Goal: Information Seeking & Learning: Find contact information

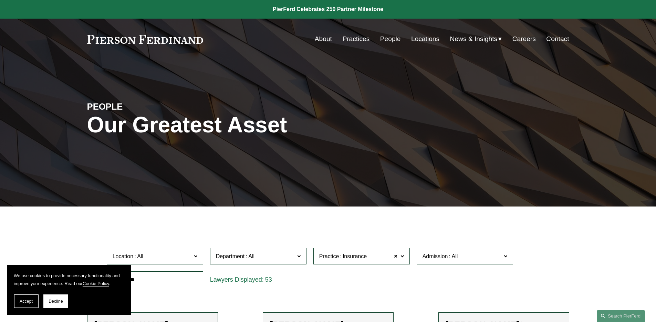
click at [386, 37] on link "People" at bounding box center [390, 38] width 21 height 13
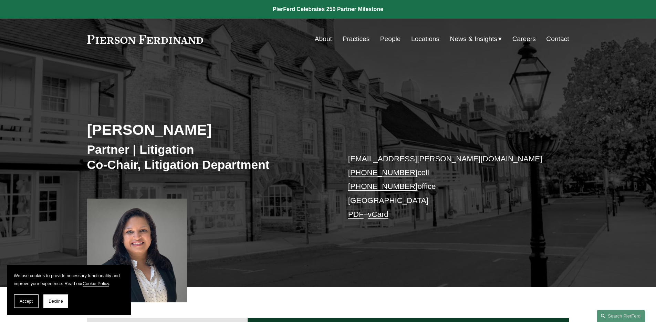
scroll to position [570, 0]
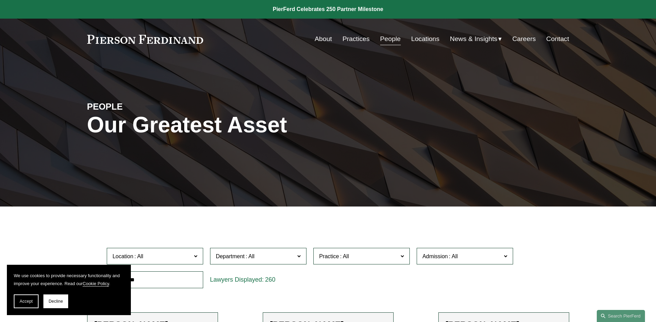
click at [168, 281] on input "text" at bounding box center [155, 279] width 96 height 17
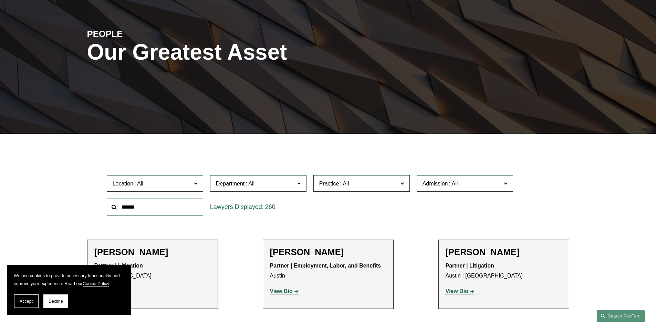
scroll to position [73, 0]
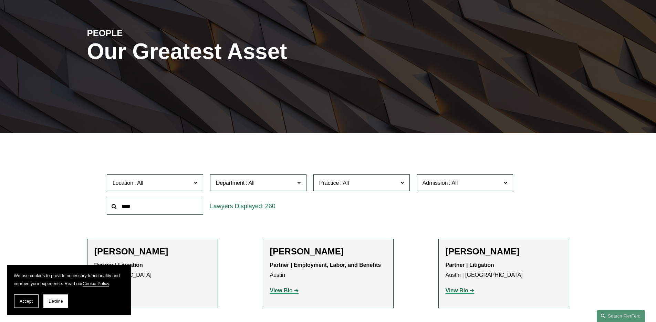
type input "*****"
click at [349, 178] on span "Practice" at bounding box center [358, 182] width 79 height 9
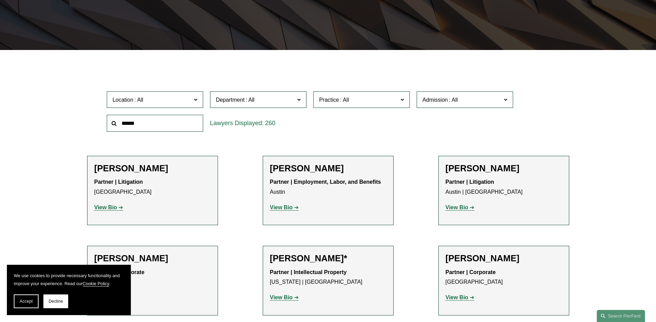
scroll to position [492, 0]
click at [0, 0] on link "Franchising" at bounding box center [0, 0] width 0 height 0
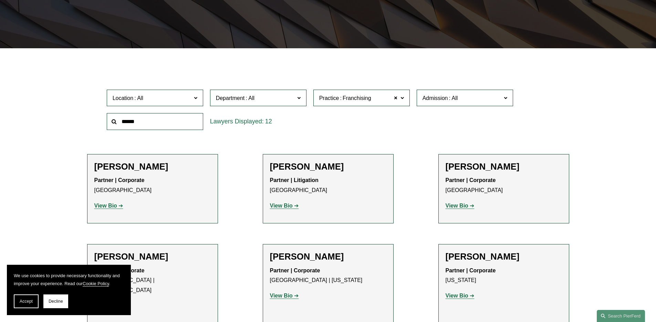
scroll to position [149, 0]
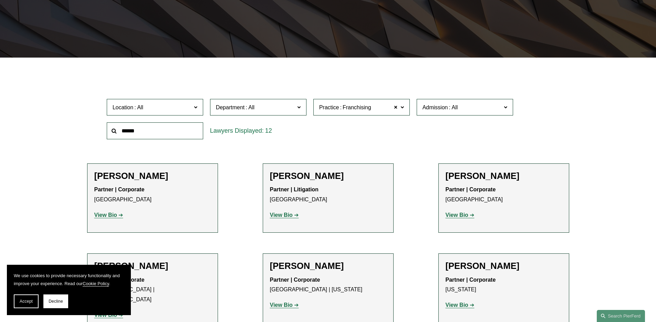
click at [261, 111] on span "Department" at bounding box center [255, 107] width 79 height 9
click at [0, 0] on link "Corporate" at bounding box center [0, 0] width 0 height 0
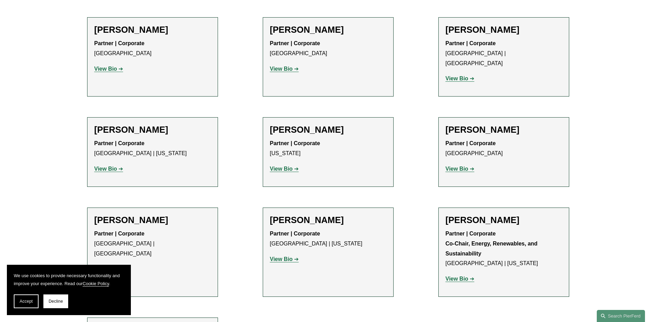
scroll to position [294, 0]
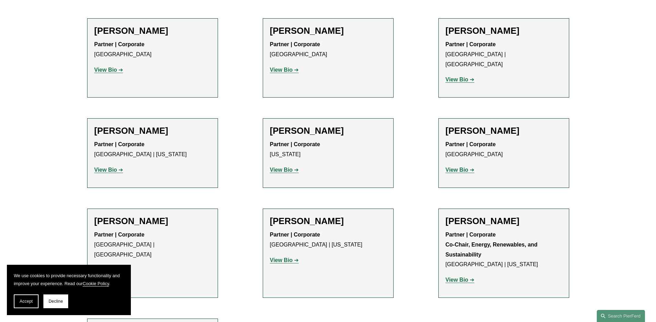
click at [465, 76] on strong "View Bio" at bounding box center [457, 79] width 23 height 6
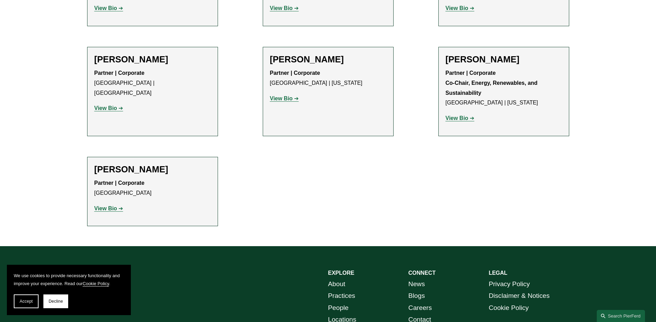
scroll to position [456, 0]
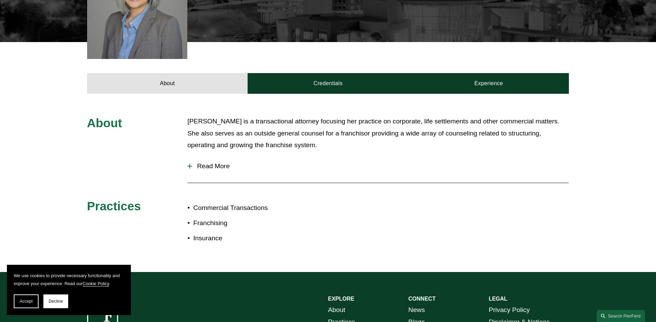
scroll to position [248, 0]
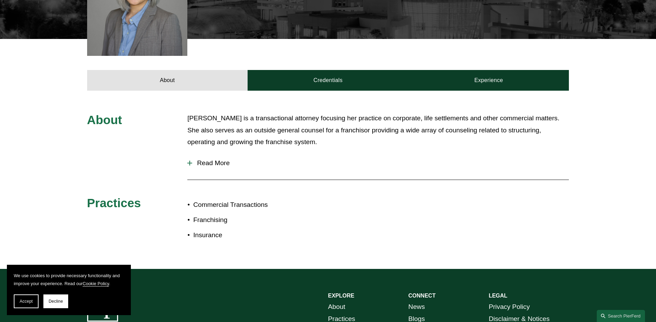
click at [219, 159] on span "Read More" at bounding box center [380, 163] width 377 height 8
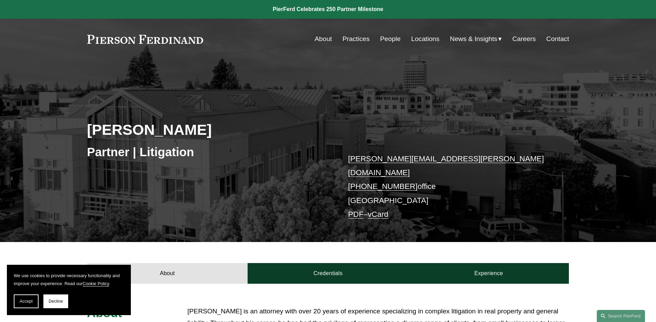
scroll to position [217, 0]
